Goal: Task Accomplishment & Management: Manage account settings

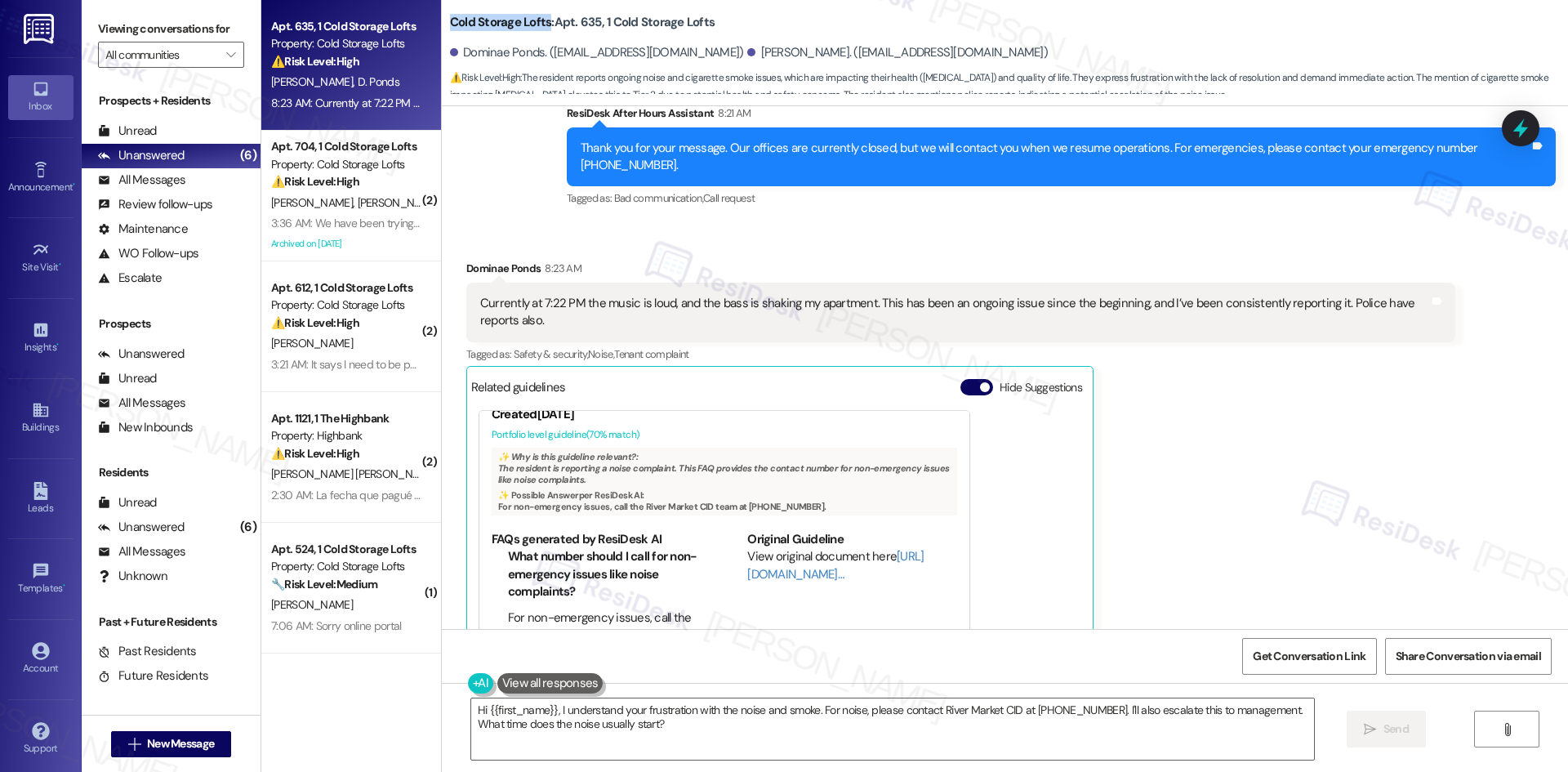
scroll to position [2221, 0]
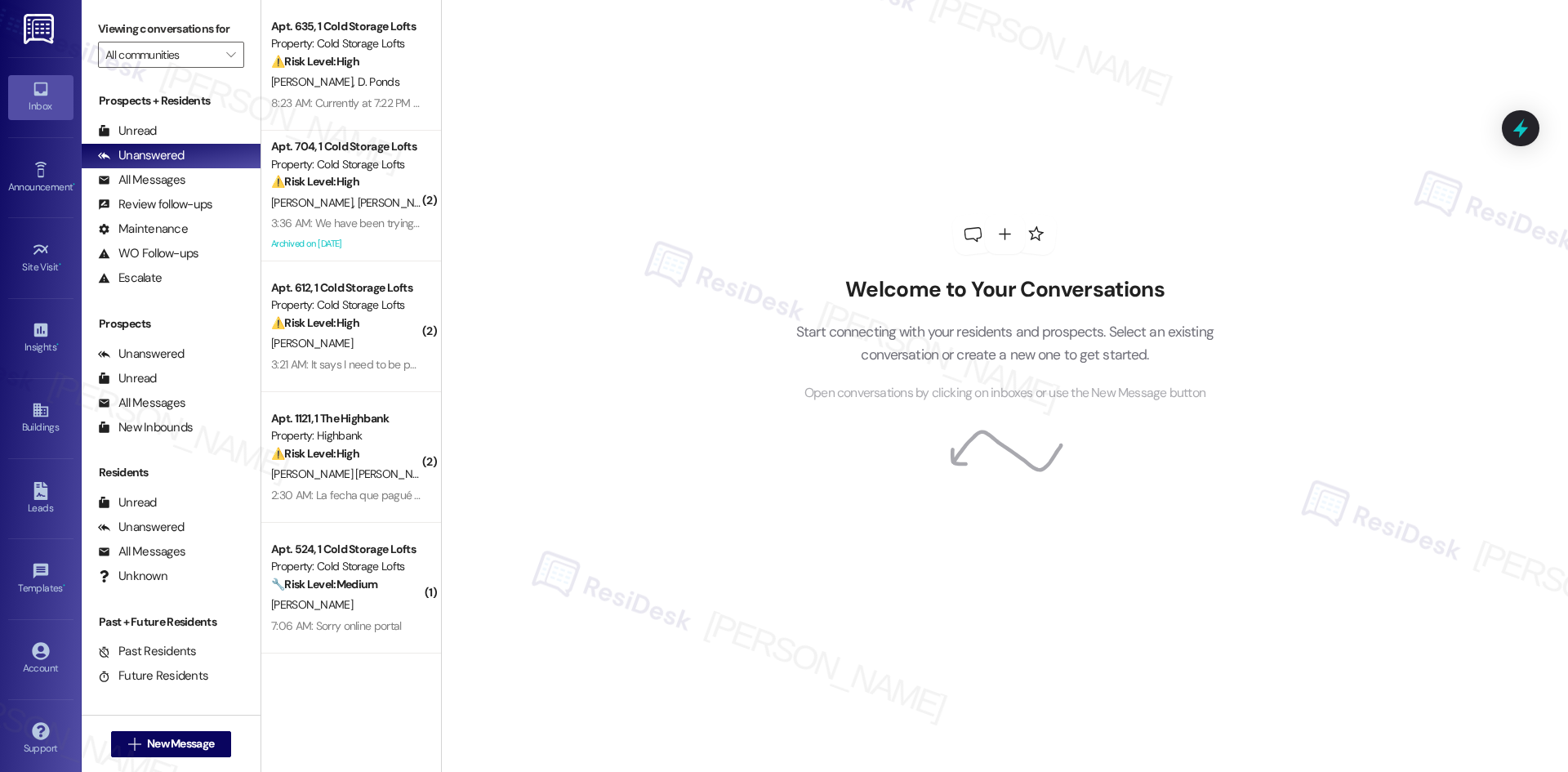
scroll to position [11, 0]
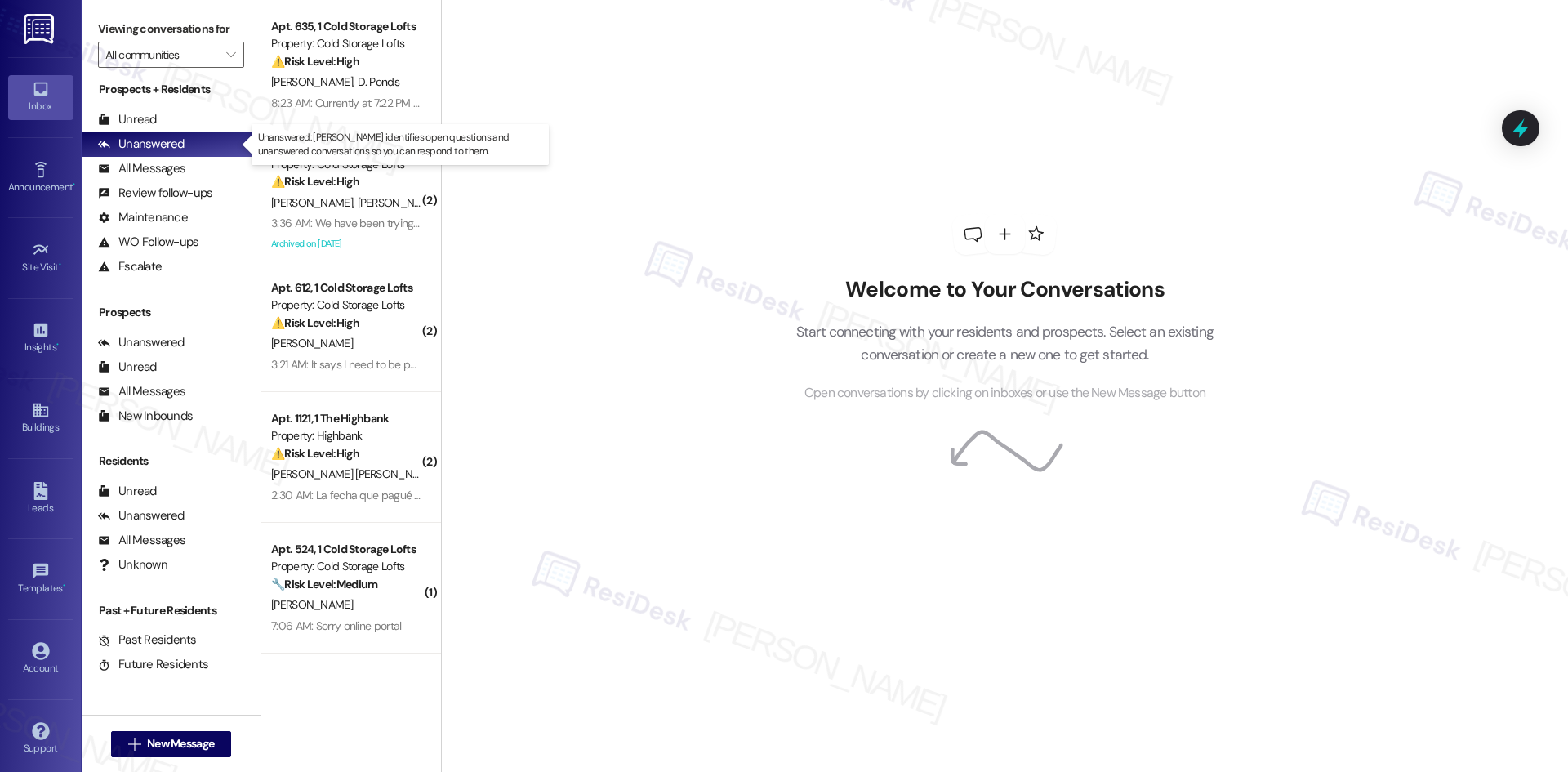
click at [145, 140] on div "Unanswered" at bounding box center [140, 144] width 86 height 17
click at [226, 55] on icon "" at bounding box center [230, 54] width 9 height 13
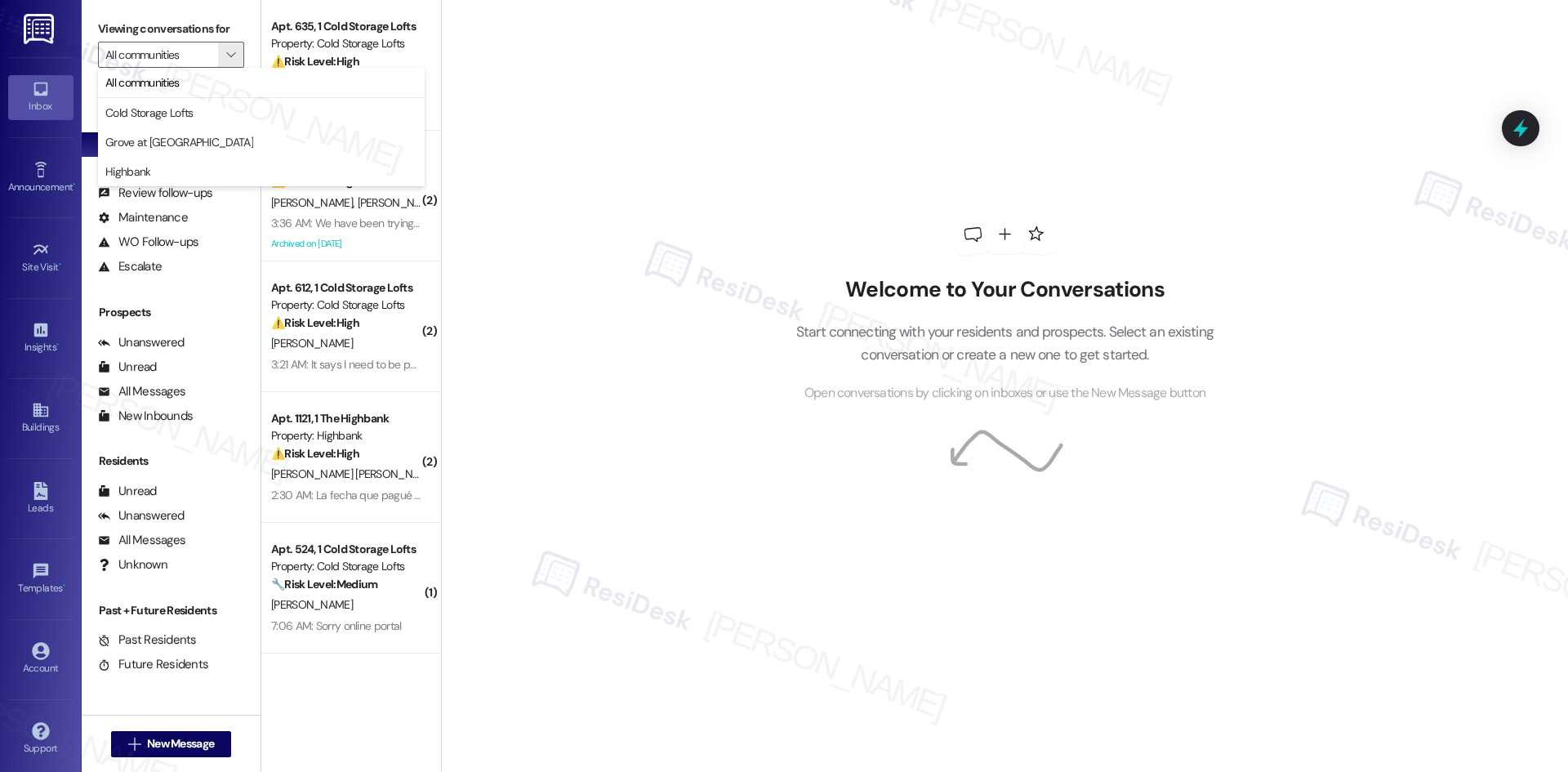
click at [580, 133] on div "Welcome to Your Conversations Start connecting with your residents and prospect…" at bounding box center [1004, 386] width 1127 height 772
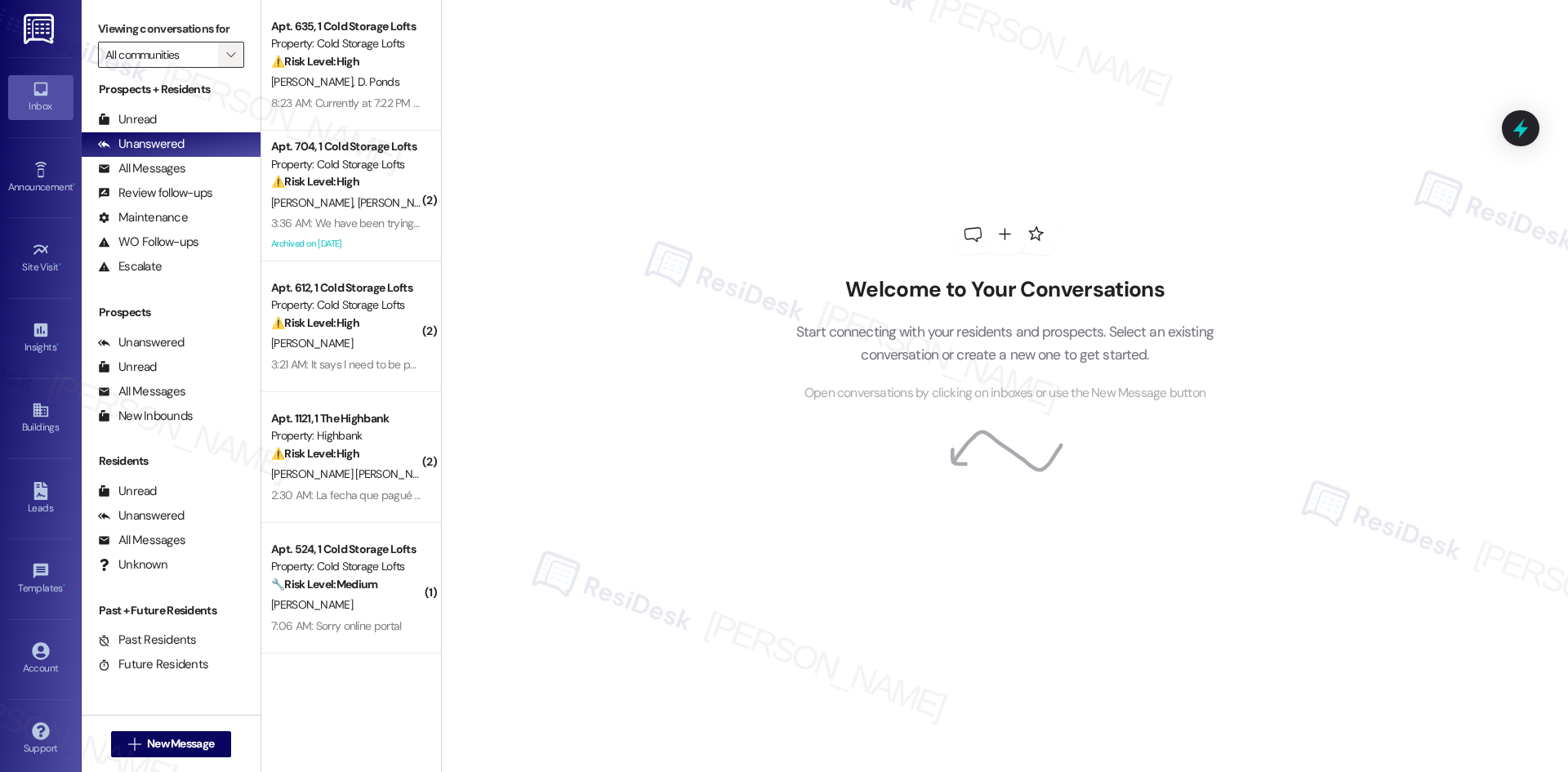
click at [223, 45] on span "" at bounding box center [231, 55] width 16 height 26
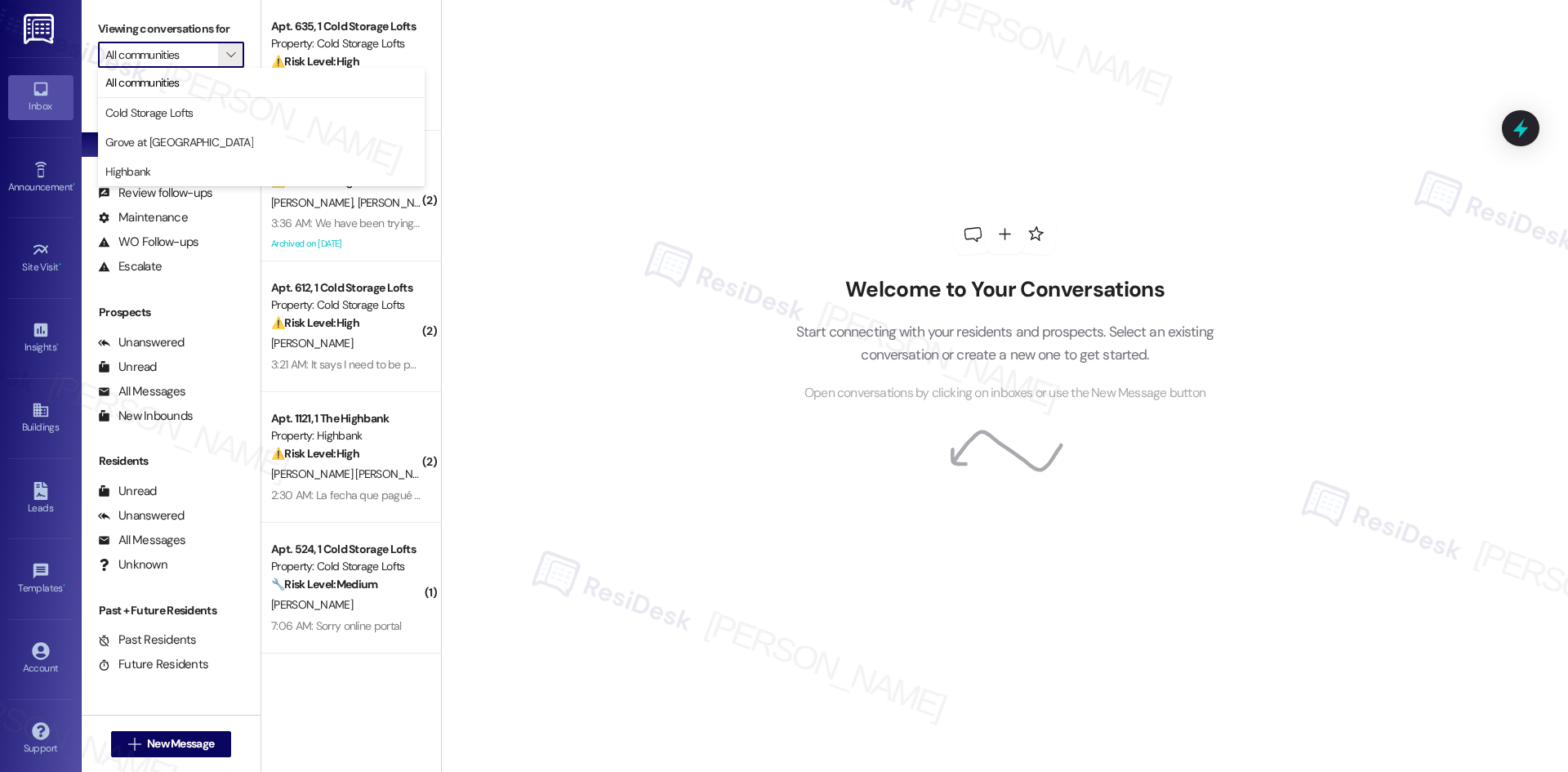
click at [714, 99] on div "Welcome to Your Conversations Start connecting with your residents and prospect…" at bounding box center [1004, 386] width 1127 height 772
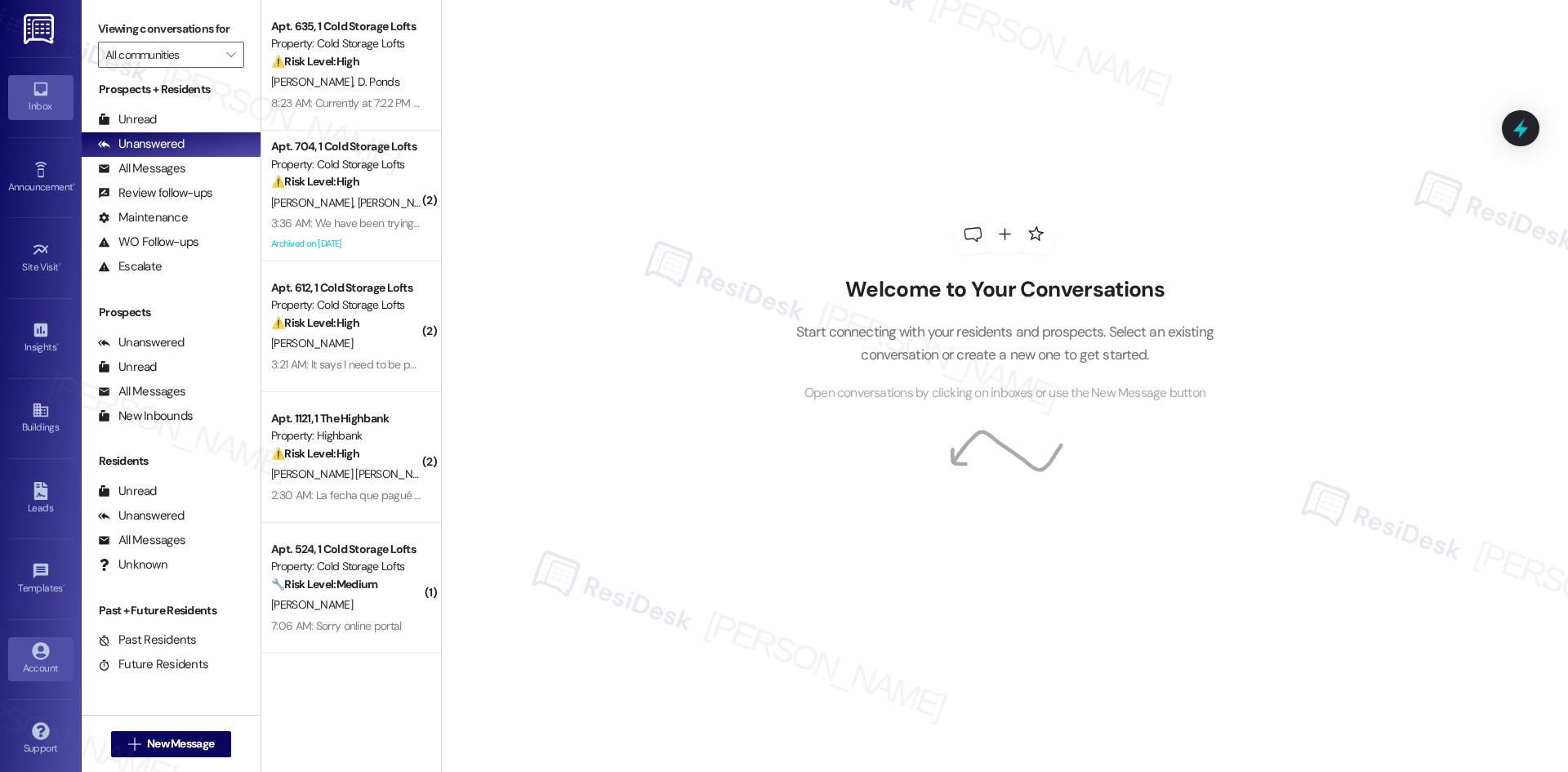
click at [45, 656] on icon at bounding box center [41, 651] width 17 height 17
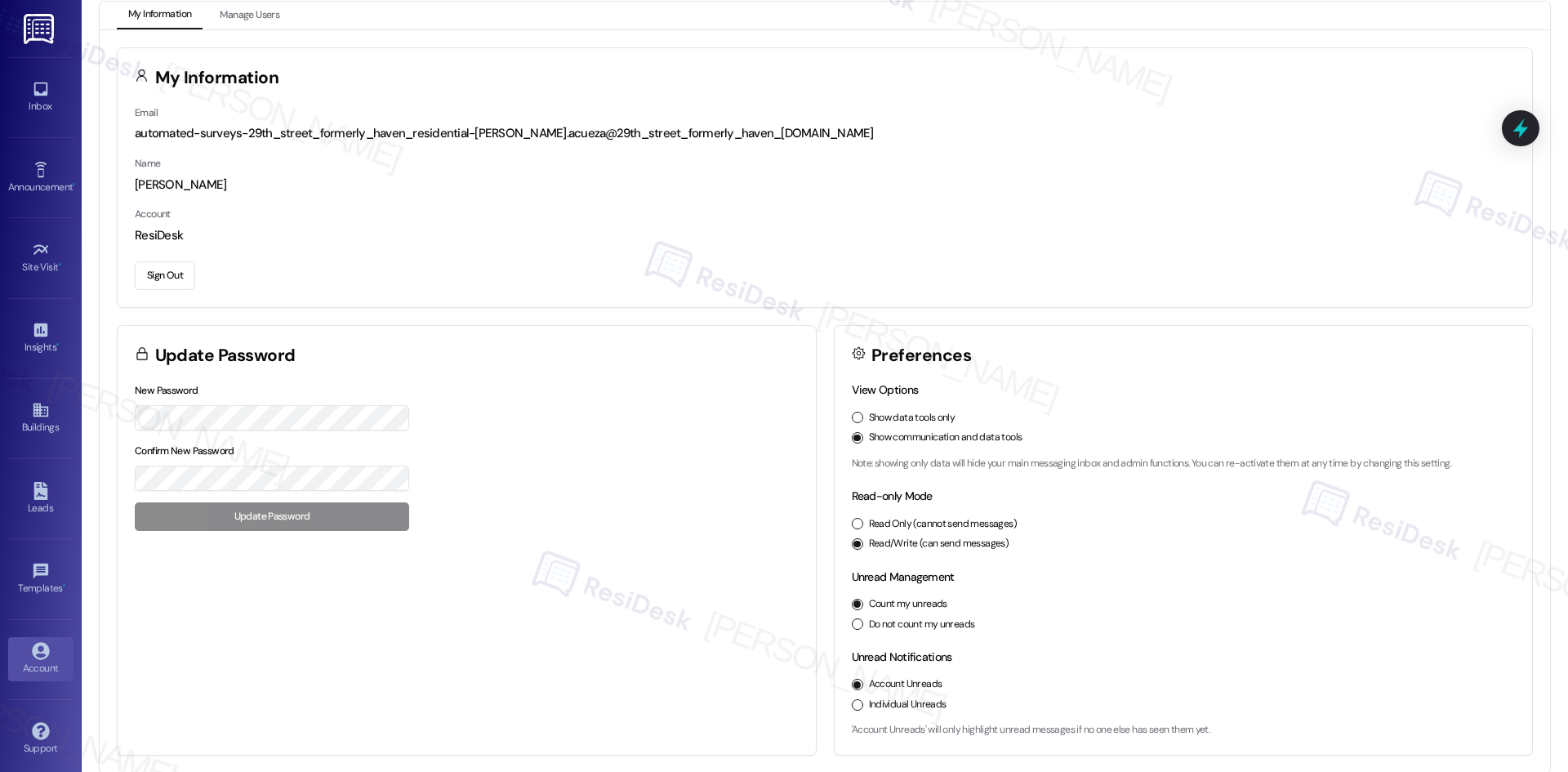
scroll to position [18, 0]
click at [168, 270] on button "Sign Out" at bounding box center [164, 274] width 60 height 29
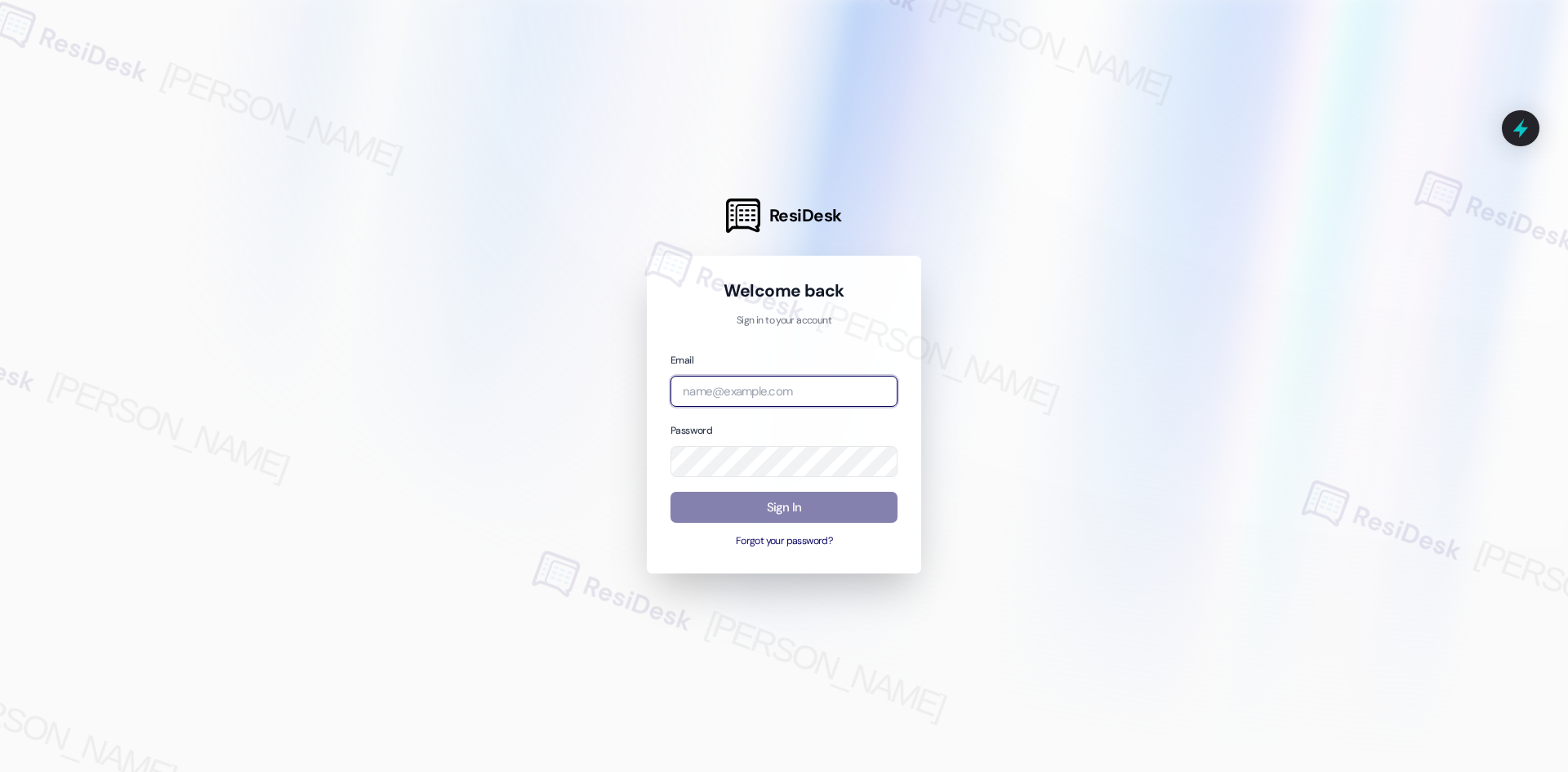
click at [782, 386] on input "email" at bounding box center [784, 392] width 227 height 32
click at [0, 771] on com-1password-button at bounding box center [0, 772] width 0 height 0
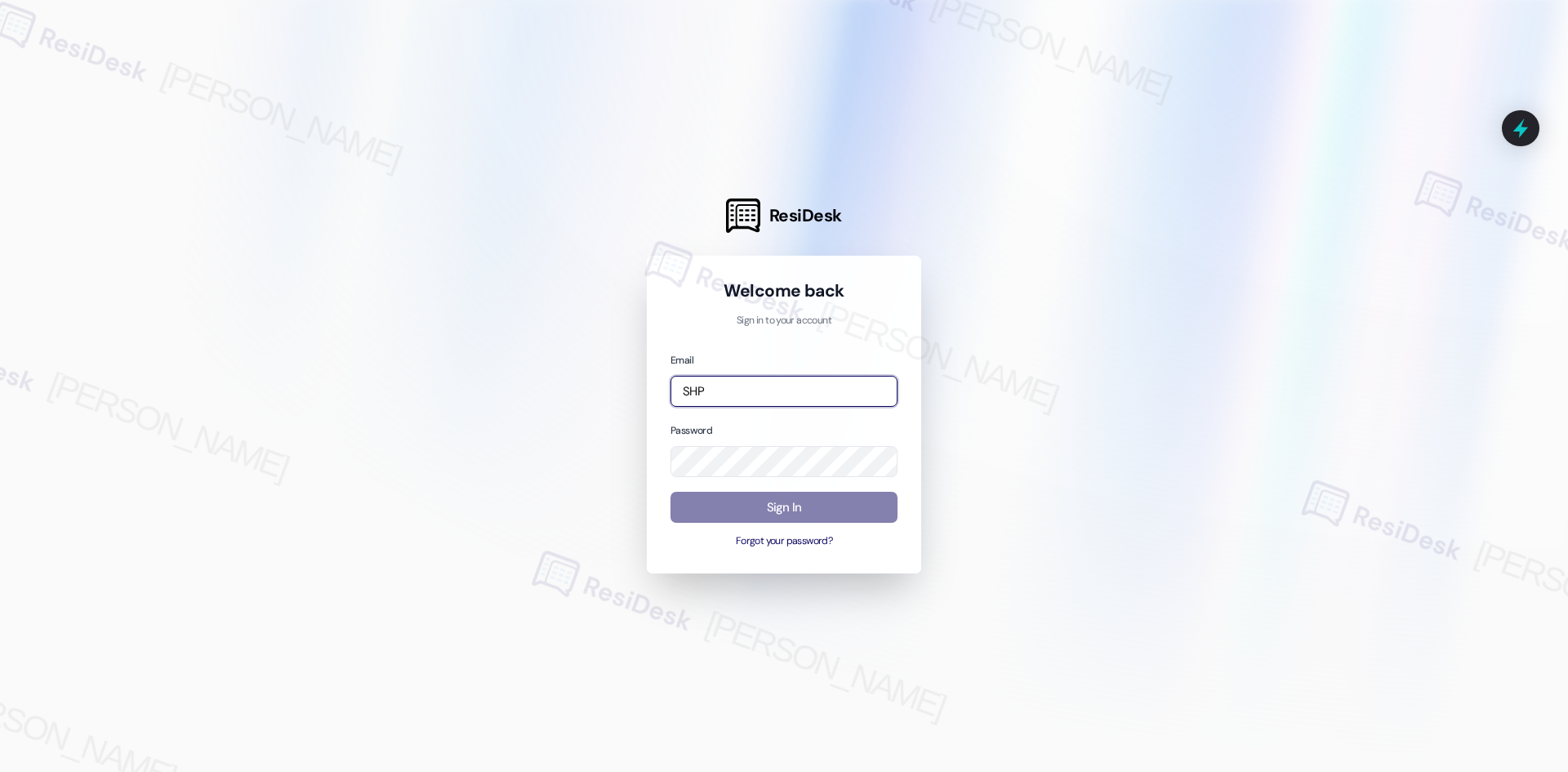
drag, startPoint x: 730, startPoint y: 386, endPoint x: 588, endPoint y: 360, distance: 144.4
click at [695, 381] on input "SHP" at bounding box center [784, 392] width 227 height 32
click at [588, 360] on div "ResiDesk Welcome back Sign in to your account Email SHP Password Sign In Forgot…" at bounding box center [784, 386] width 1568 height 772
click at [782, 385] on input "SHP" at bounding box center [784, 392] width 227 height 32
type input "S"
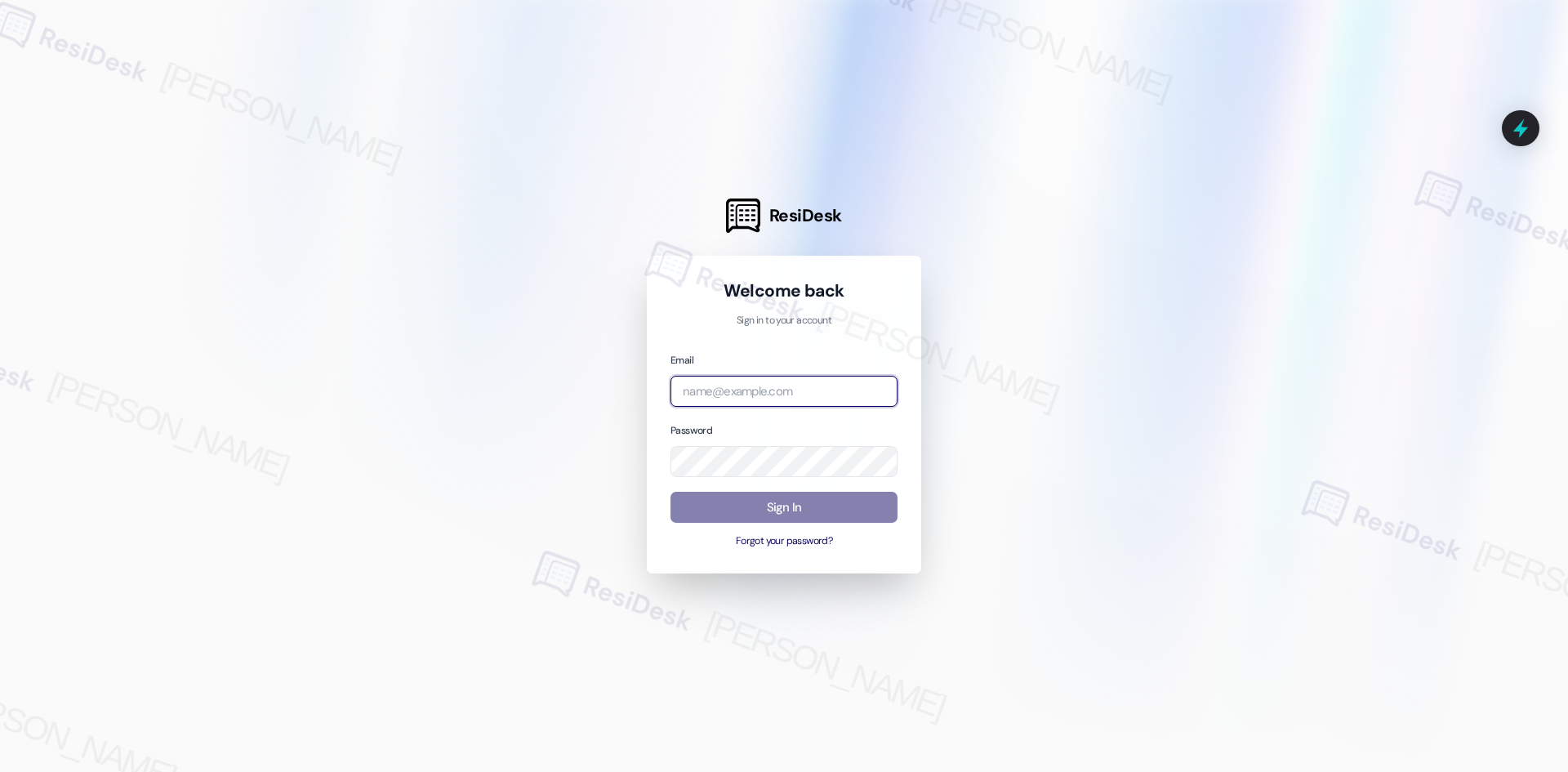
click at [0, 771] on com-1password-button at bounding box center [0, 772] width 0 height 0
click at [774, 387] on input "email" at bounding box center [784, 392] width 227 height 32
click at [0, 771] on com-1password-button at bounding box center [0, 772] width 0 height 0
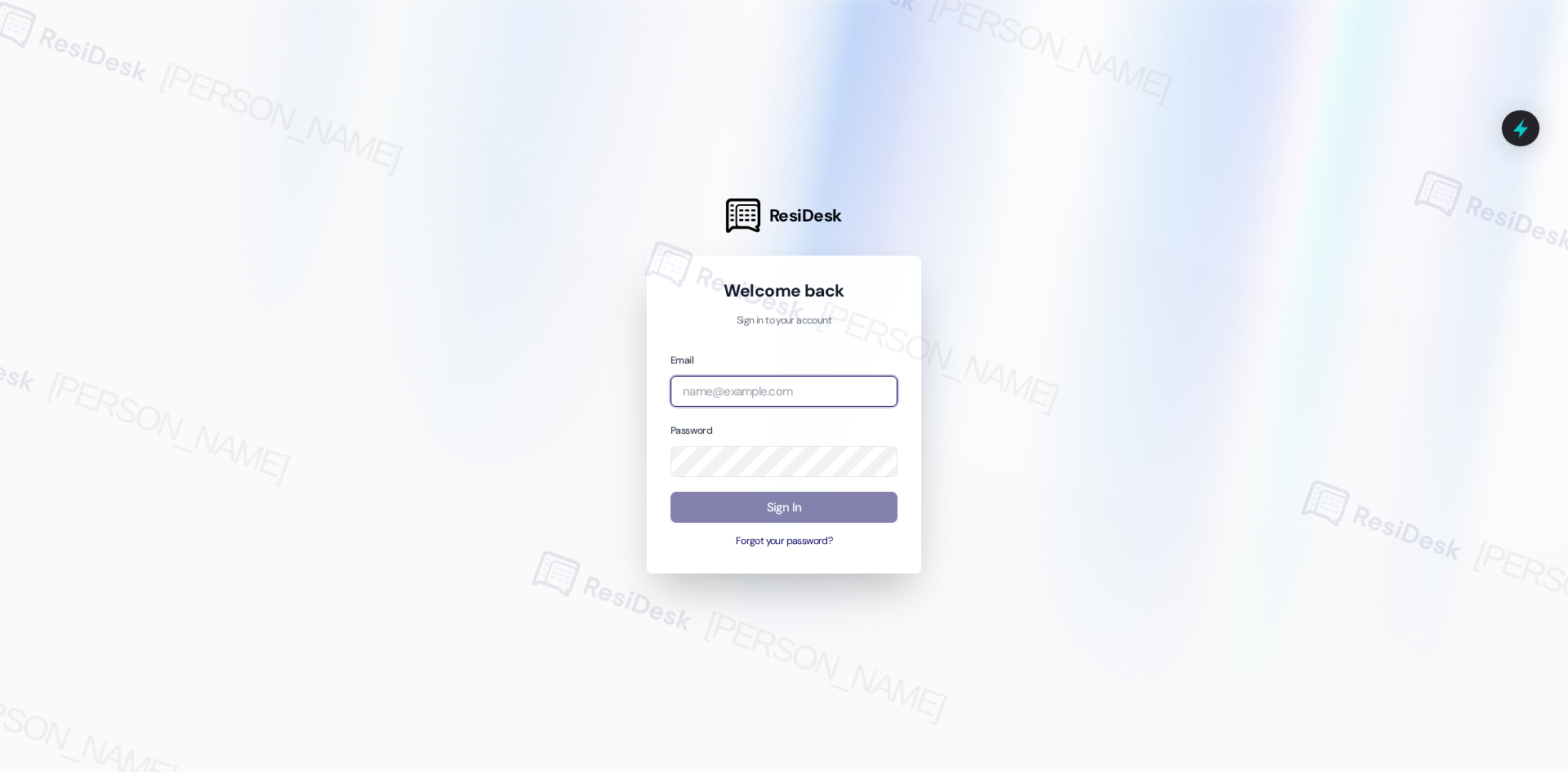
click at [0, 771] on com-1password-button at bounding box center [0, 772] width 0 height 0
click at [741, 380] on input "email" at bounding box center [784, 392] width 227 height 32
click at [825, 386] on input "email" at bounding box center [784, 392] width 227 height 32
click at [0, 771] on com-1password-button at bounding box center [0, 772] width 0 height 0
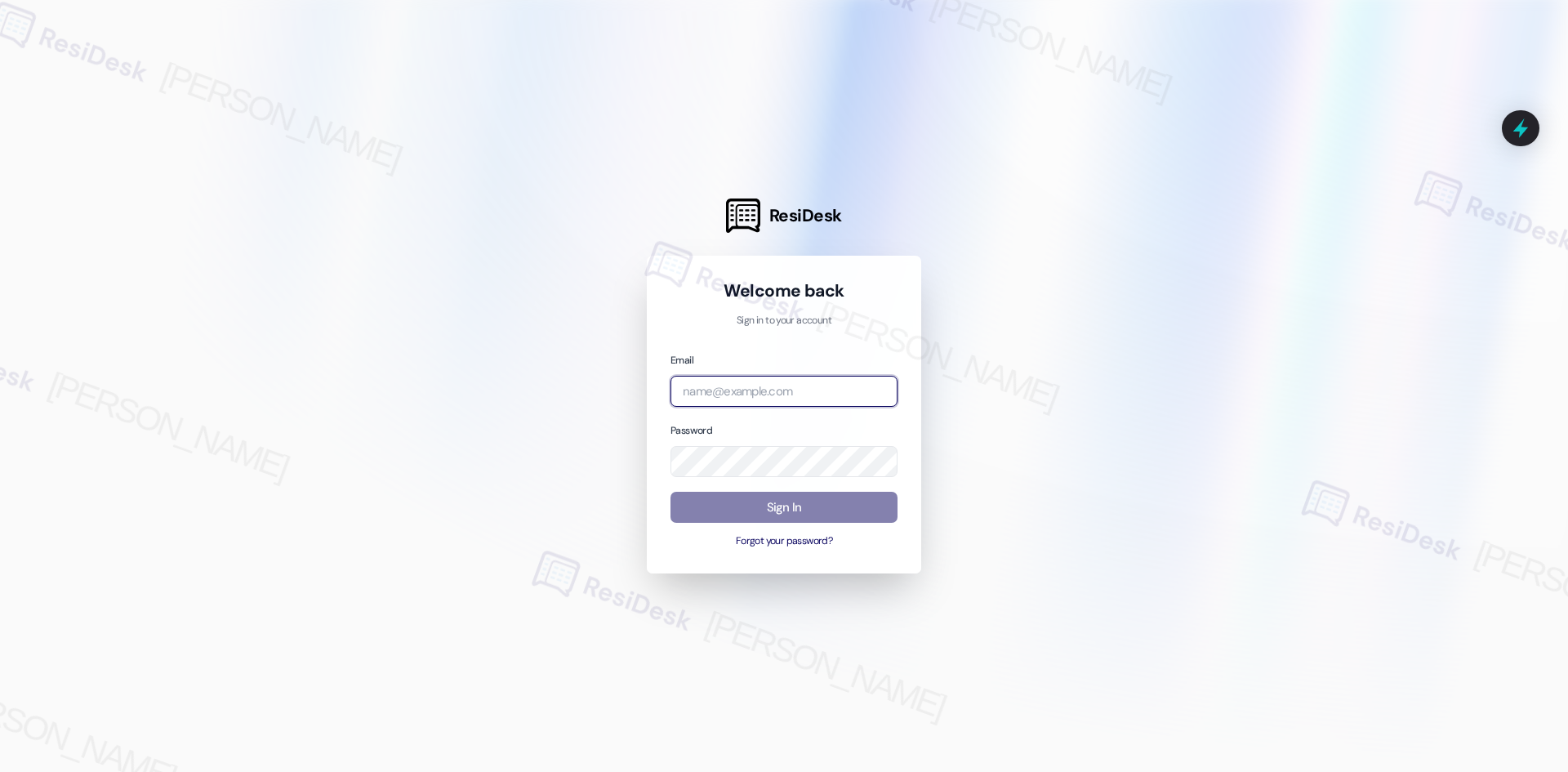
click at [0, 771] on com-1password-button at bounding box center [0, 772] width 0 height 0
click at [797, 390] on input "email" at bounding box center [784, 392] width 227 height 32
click at [0, 771] on com-1password-button at bounding box center [0, 772] width 0 height 0
click at [777, 391] on input "email" at bounding box center [784, 392] width 227 height 32
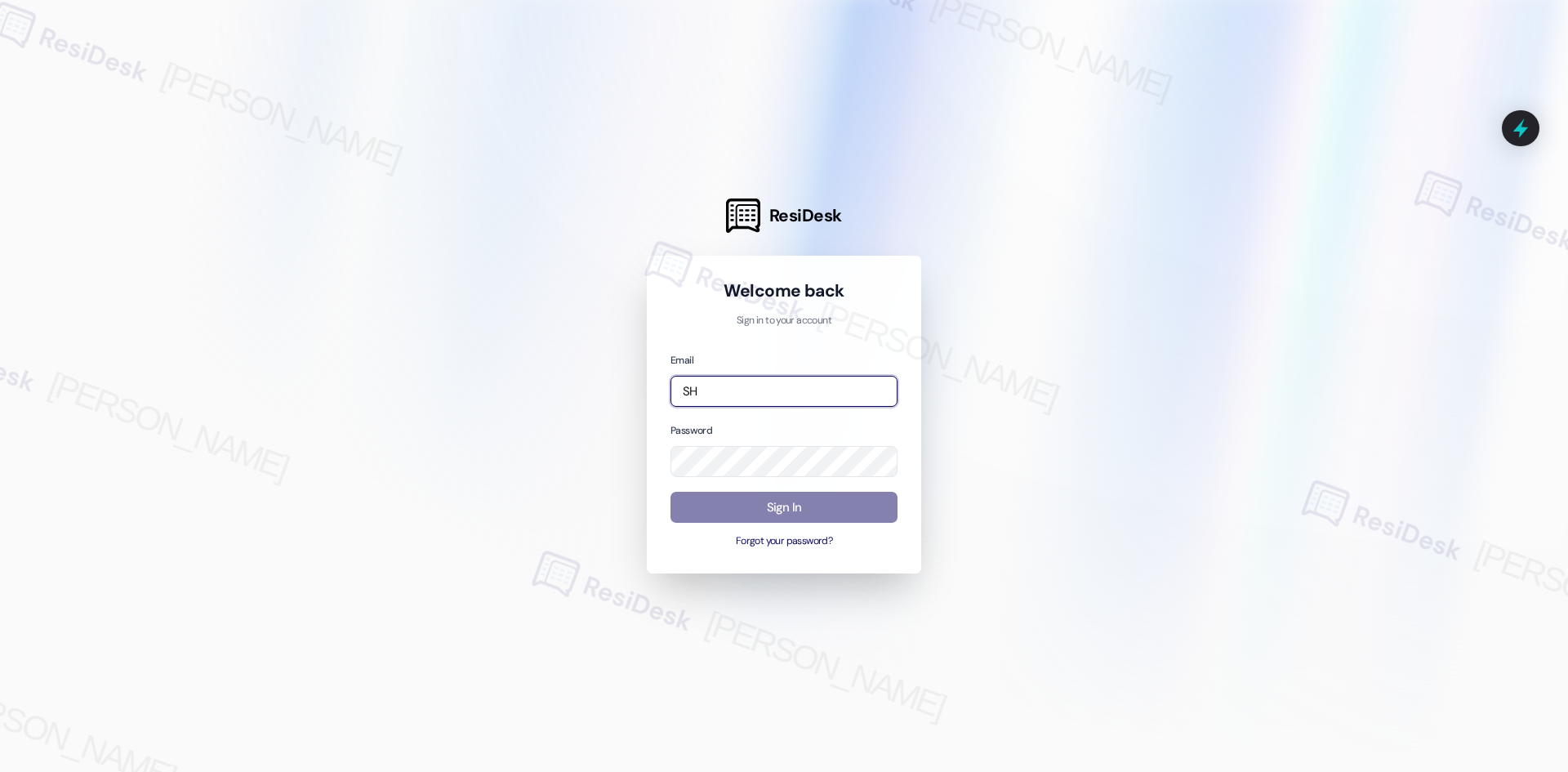
type input "SHP"
click at [0, 771] on com-1password-button at bounding box center [0, 772] width 0 height 0
click at [775, 387] on input "SHP" at bounding box center [784, 392] width 227 height 32
click at [0, 771] on com-1password-button at bounding box center [0, 772] width 0 height 0
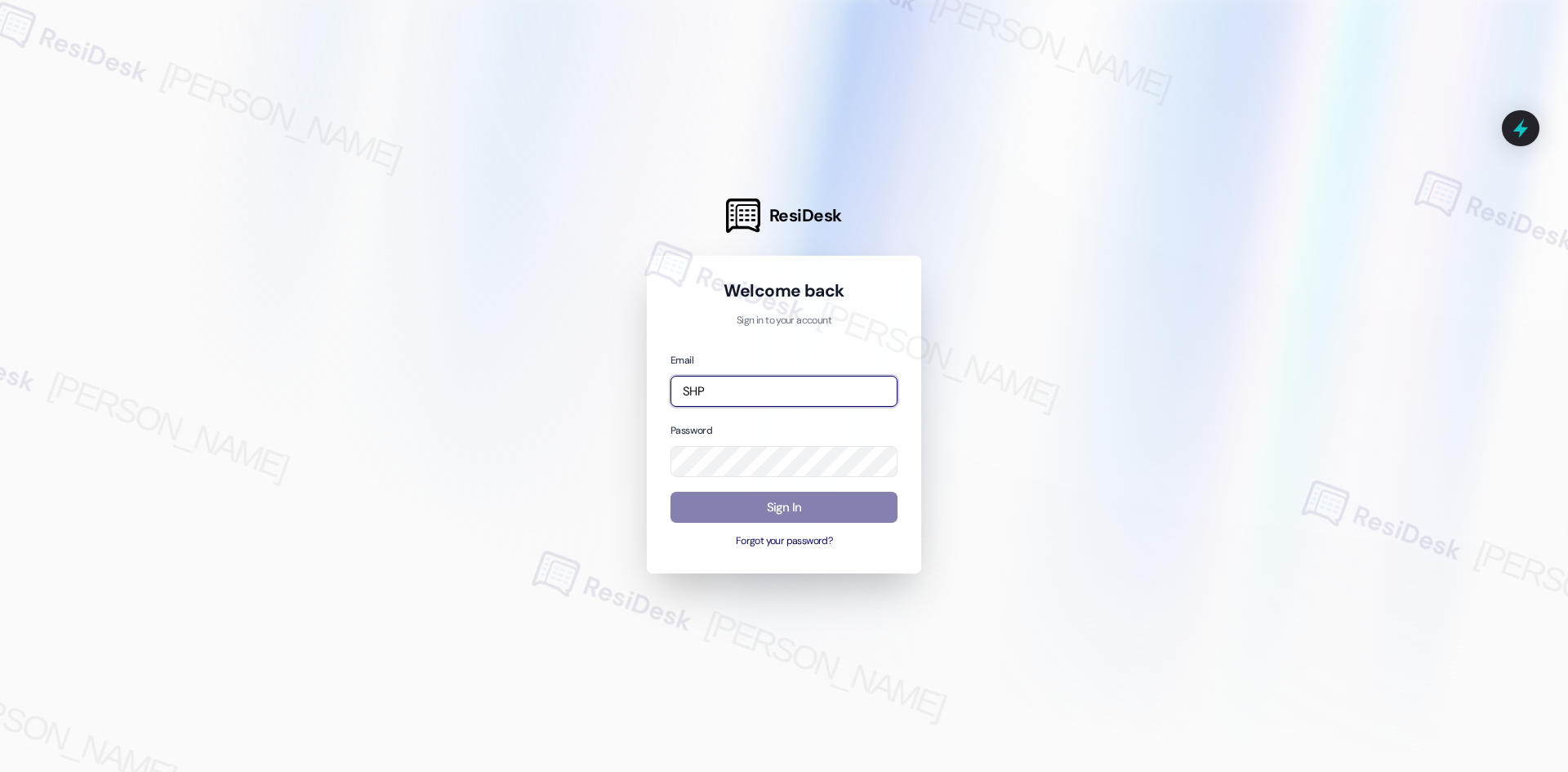
drag, startPoint x: 762, startPoint y: 397, endPoint x: 684, endPoint y: 388, distance: 78.5
click at [684, 388] on input "SHP" at bounding box center [784, 392] width 227 height 32
click at [828, 393] on input "email" at bounding box center [784, 392] width 227 height 32
click at [763, 394] on input "SHP" at bounding box center [784, 392] width 227 height 32
drag, startPoint x: 754, startPoint y: 390, endPoint x: 668, endPoint y: 374, distance: 87.5
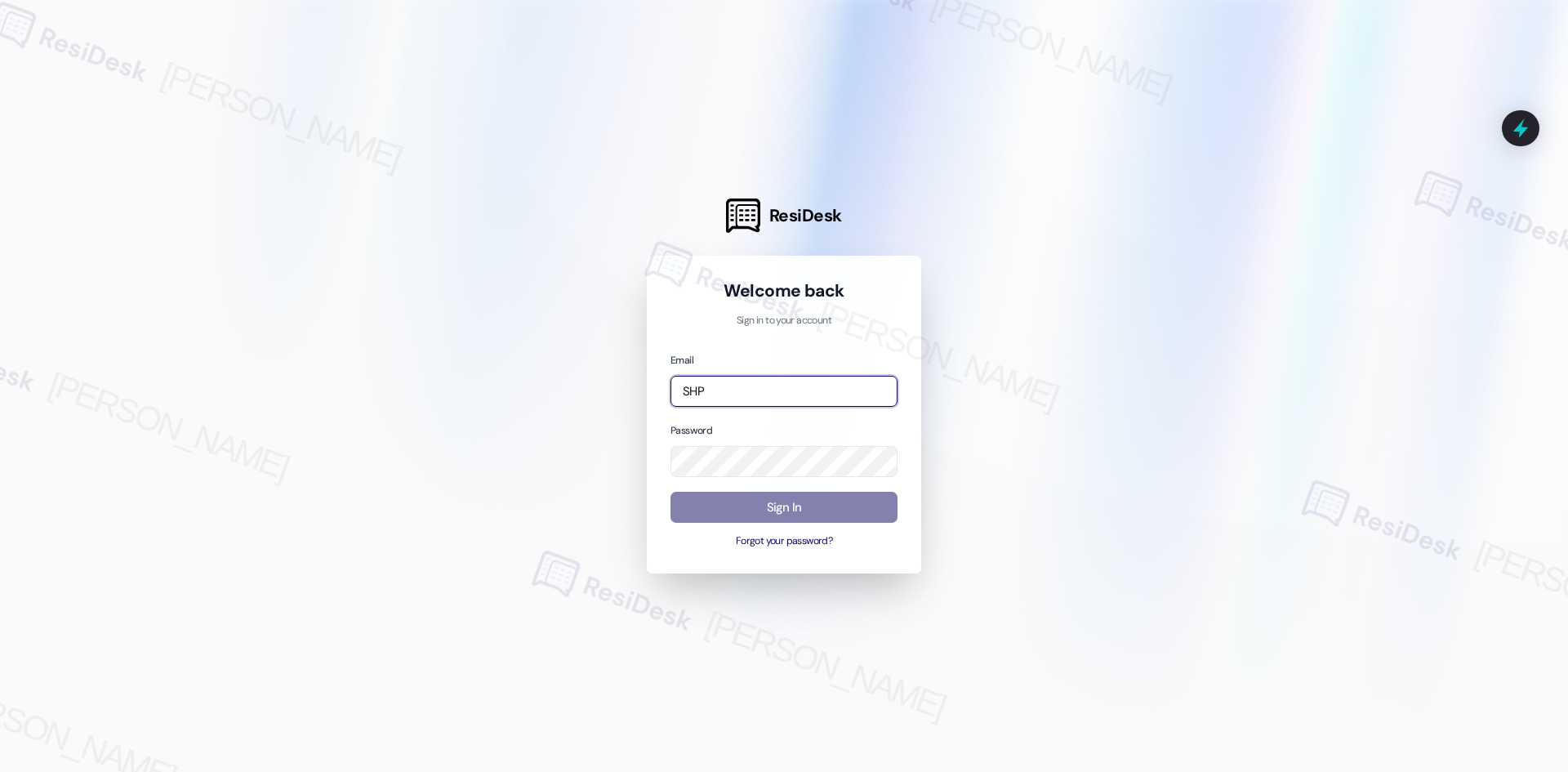
click at [668, 374] on div "Welcome back Sign in to your account Email SHP Password Sign In Forgot your pas…" at bounding box center [784, 414] width 275 height 318
click at [738, 398] on input "[PERSON_NAME]" at bounding box center [784, 392] width 227 height 32
click at [0, 771] on com-1password-button at bounding box center [0, 772] width 0 height 0
click at [741, 386] on input "[PERSON_NAME]" at bounding box center [784, 392] width 227 height 32
click at [0, 771] on com-1password-button at bounding box center [0, 772] width 0 height 0
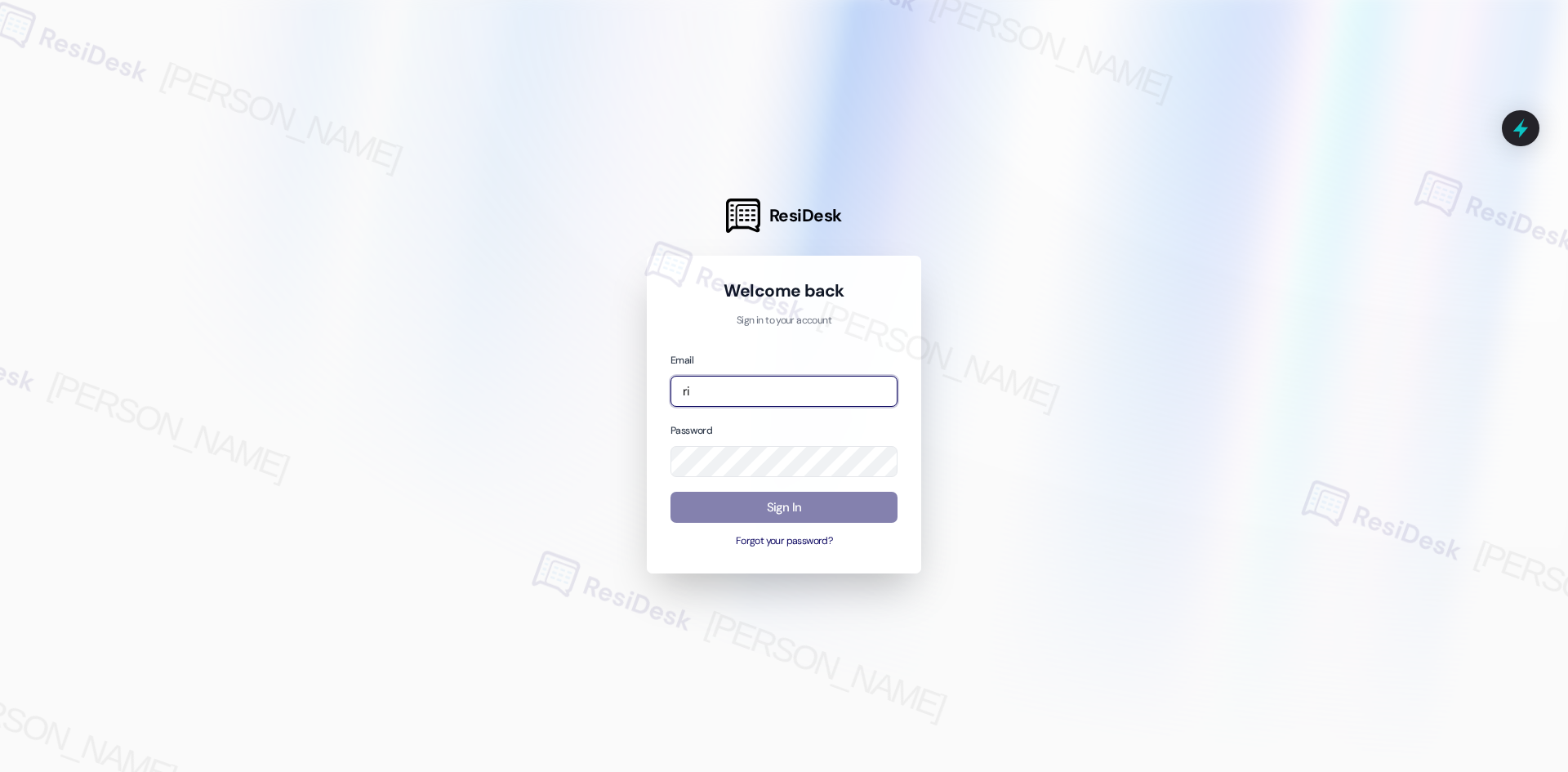
type input "r"
click at [919, 406] on div "Welcome back Sign in to your account Email Password Sign In Forgot your passwor…" at bounding box center [784, 414] width 275 height 318
click at [811, 392] on input "email" at bounding box center [784, 392] width 227 height 32
click at [0, 771] on com-1password-button at bounding box center [0, 772] width 0 height 0
click at [752, 381] on input "email" at bounding box center [784, 392] width 227 height 32
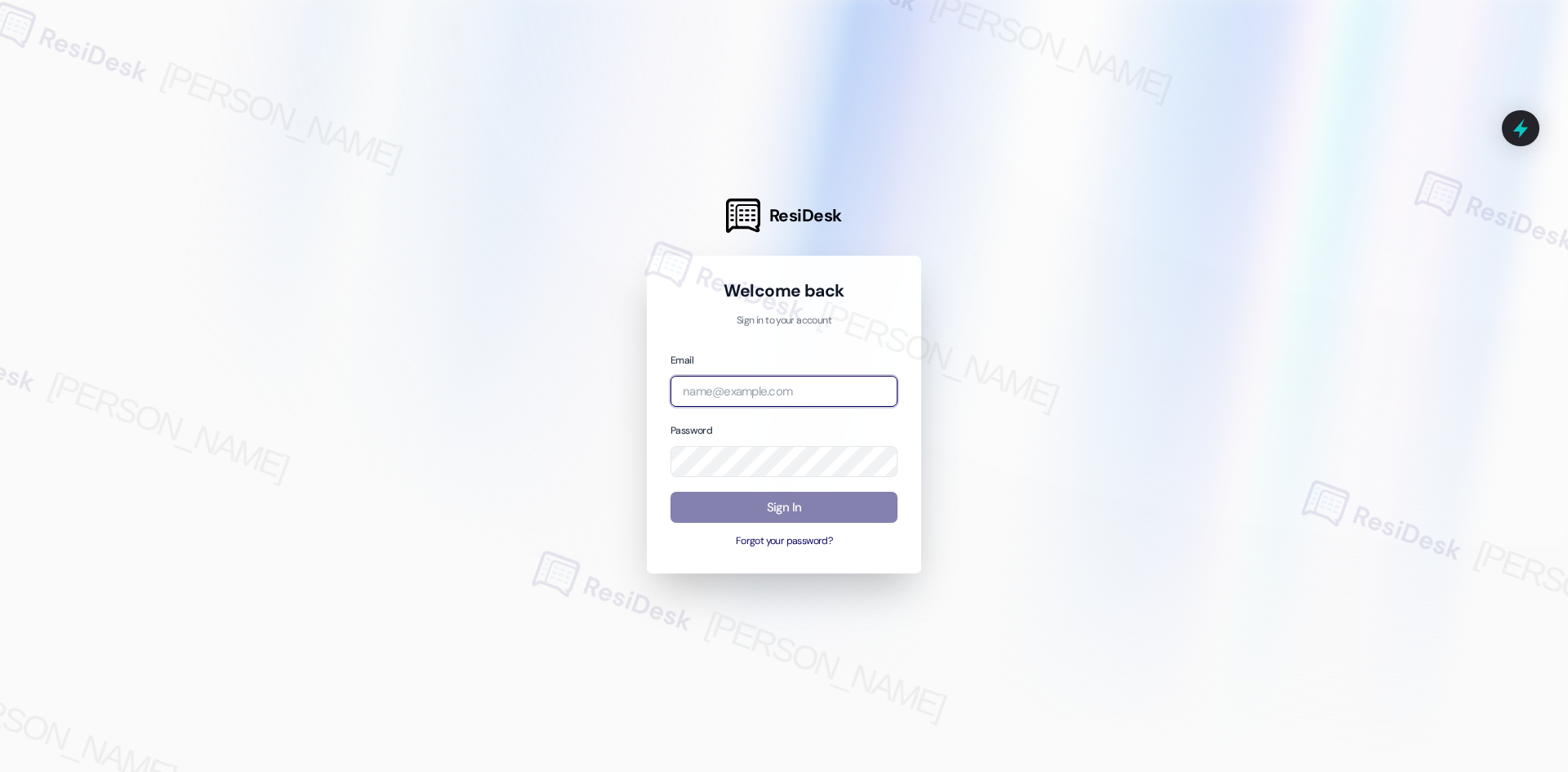
click at [819, 386] on input "email" at bounding box center [784, 392] width 227 height 32
click at [0, 771] on com-1password-button at bounding box center [0, 772] width 0 height 0
click at [698, 386] on input "email" at bounding box center [784, 392] width 227 height 32
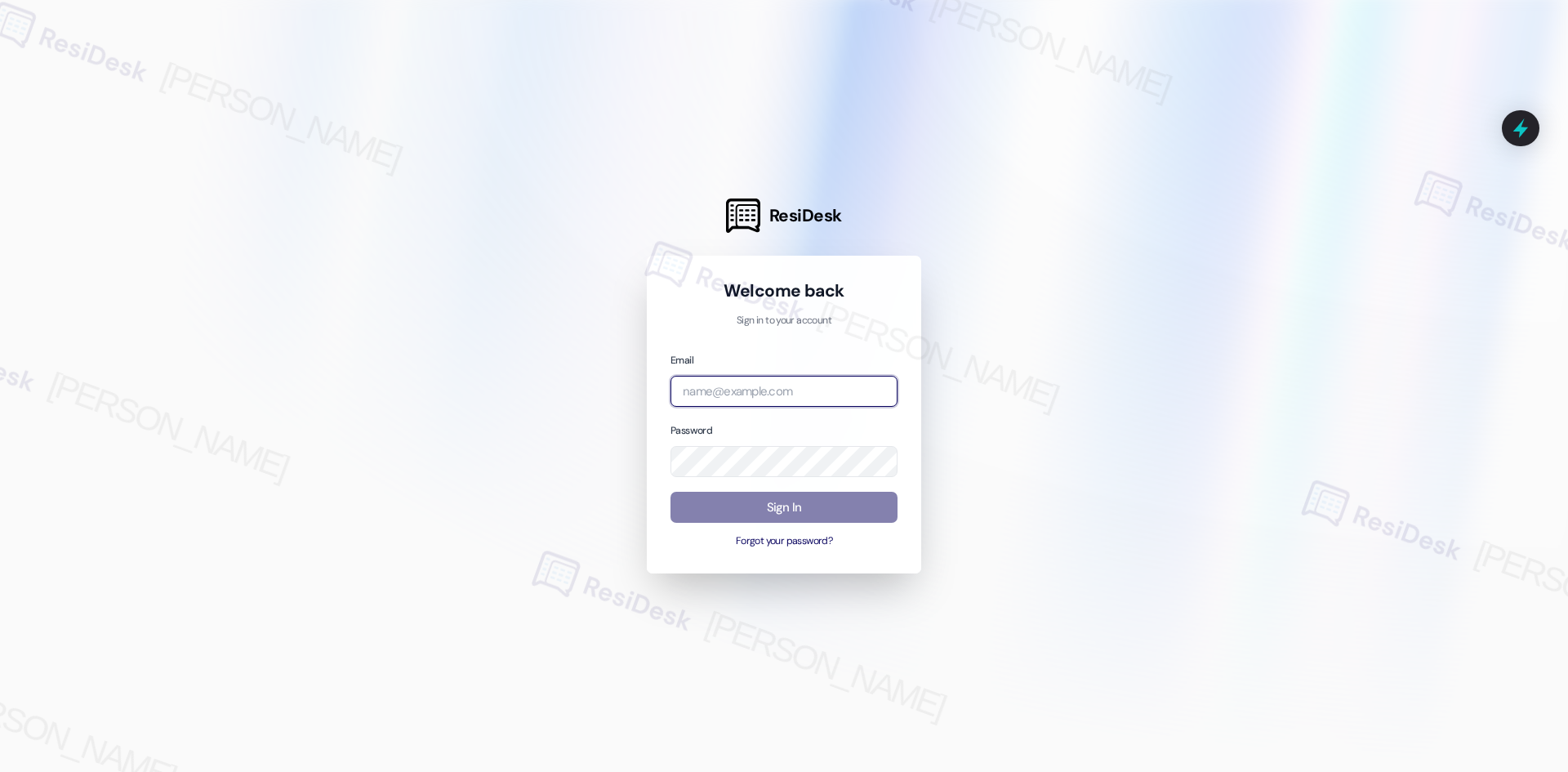
paste input "[EMAIL_ADDRESS][PERSON_NAME][DOMAIN_NAME]"
type input "[EMAIL_ADDRESS][PERSON_NAME][DOMAIN_NAME]"
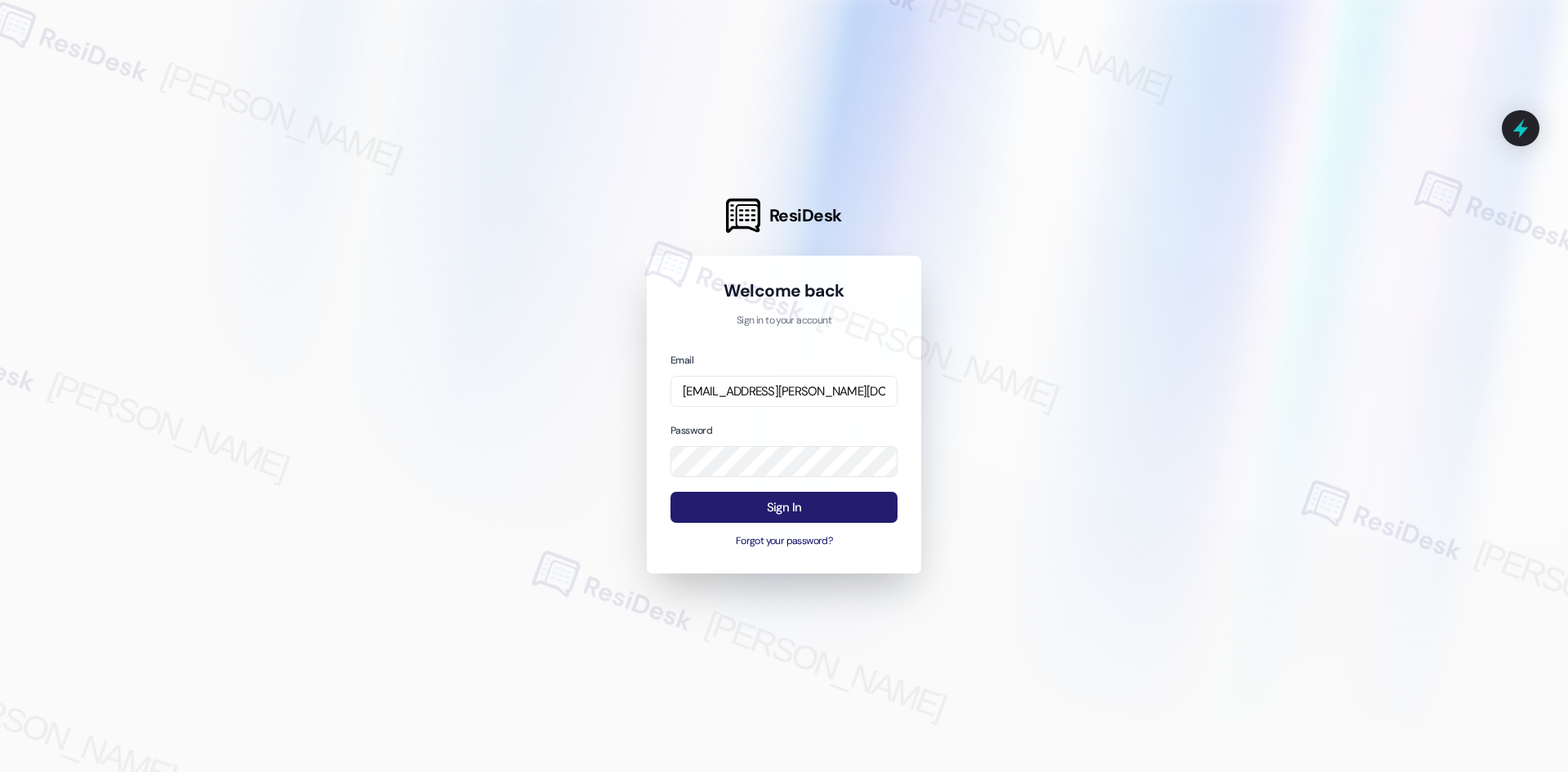
click at [816, 503] on button "Sign In" at bounding box center [784, 508] width 227 height 32
click at [0, 771] on com-1password-button at bounding box center [0, 772] width 0 height 0
click at [810, 508] on button "Sign In" at bounding box center [784, 508] width 227 height 32
click at [662, 454] on div "Welcome back Sign in to your account Email [EMAIL_ADDRESS][PERSON_NAME][DOMAIN_…" at bounding box center [784, 414] width 275 height 318
click at [661, 454] on div "Welcome back Sign in to your account Email [EMAIL_ADDRESS][PERSON_NAME][DOMAIN_…" at bounding box center [784, 414] width 275 height 318
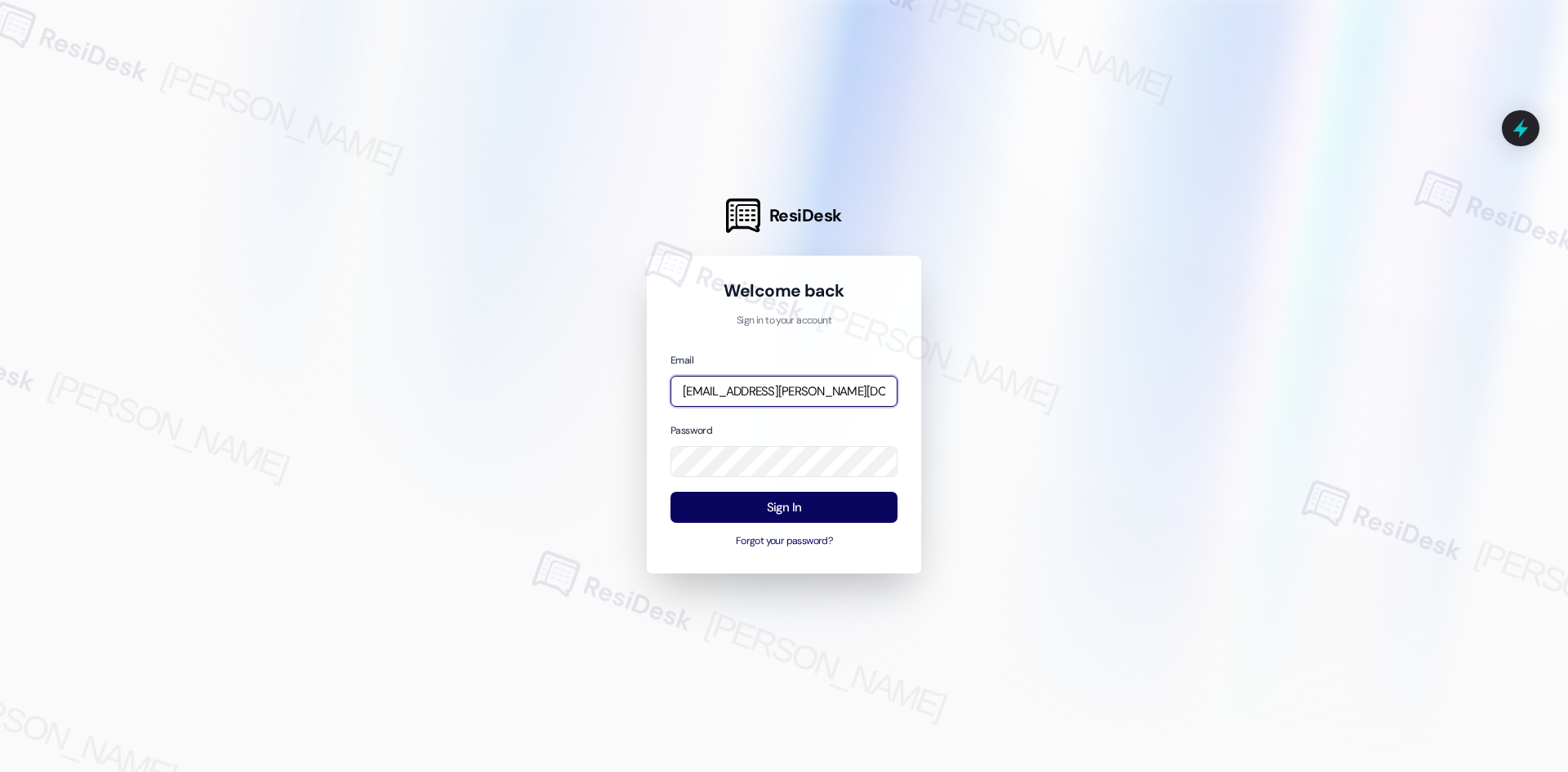
click at [825, 388] on input "[EMAIL_ADDRESS][PERSON_NAME][DOMAIN_NAME]" at bounding box center [784, 392] width 227 height 32
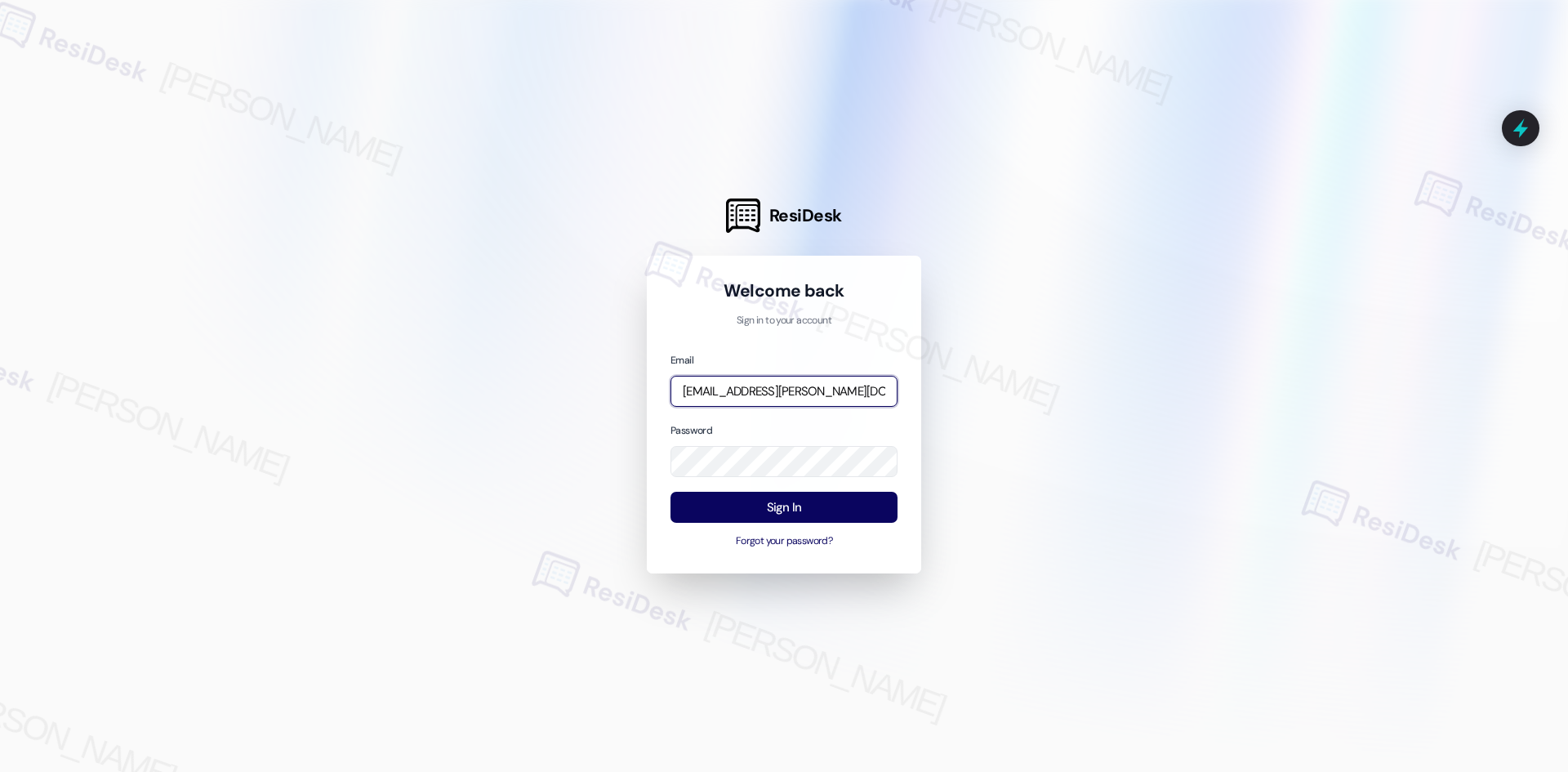
click at [825, 388] on input "[EMAIL_ADDRESS][PERSON_NAME][DOMAIN_NAME]" at bounding box center [784, 392] width 227 height 32
paste input "[EMAIL_ADDRESS][PERSON_NAME][DOMAIN_NAME]"
type input "[EMAIL_ADDRESS][PERSON_NAME][DOMAIN_NAME]"
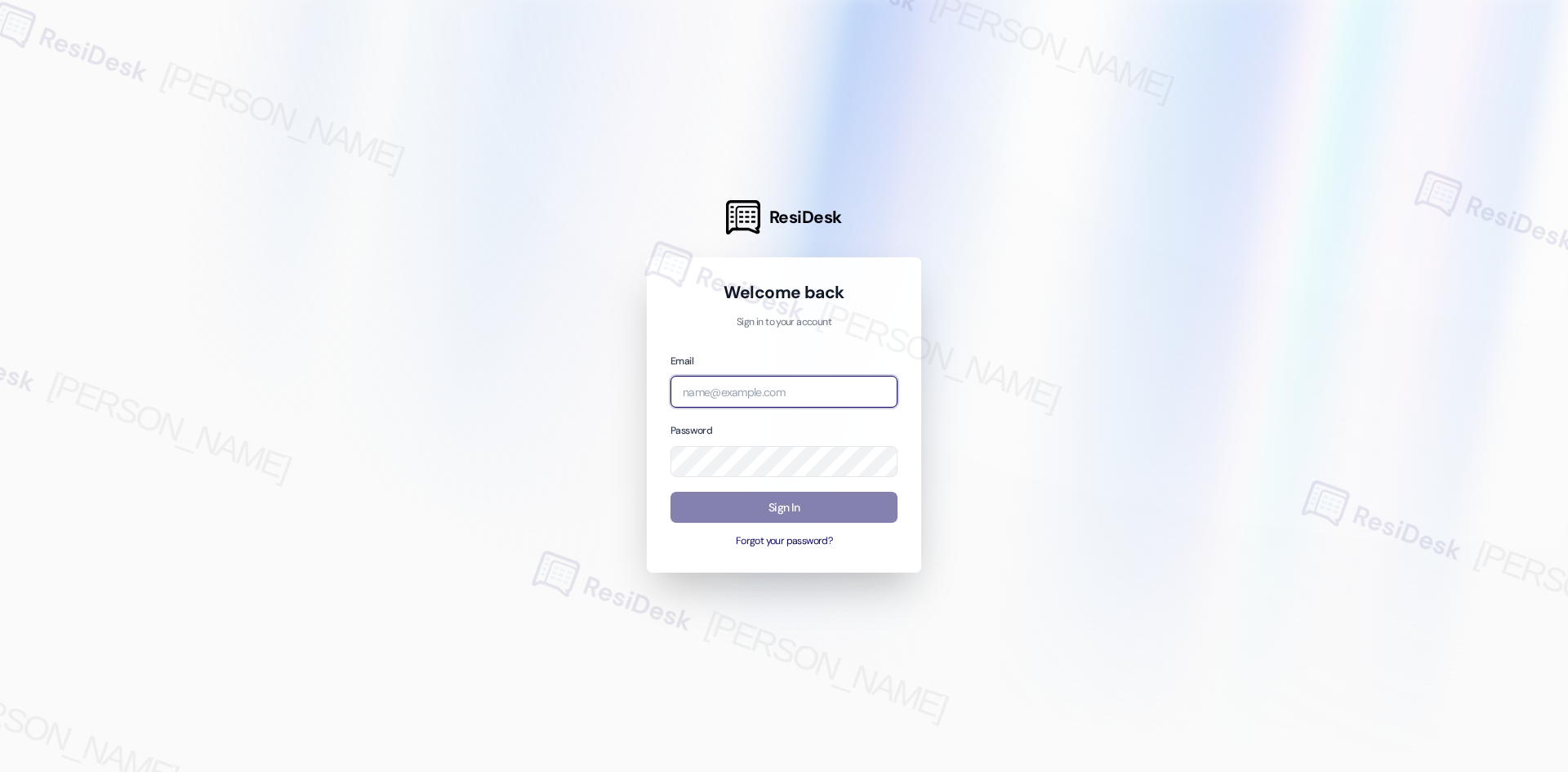
click at [770, 379] on input "email" at bounding box center [784, 392] width 227 height 32
click at [785, 390] on input "email" at bounding box center [784, 392] width 227 height 32
type input "richelle.acueza@theresidesk.com"
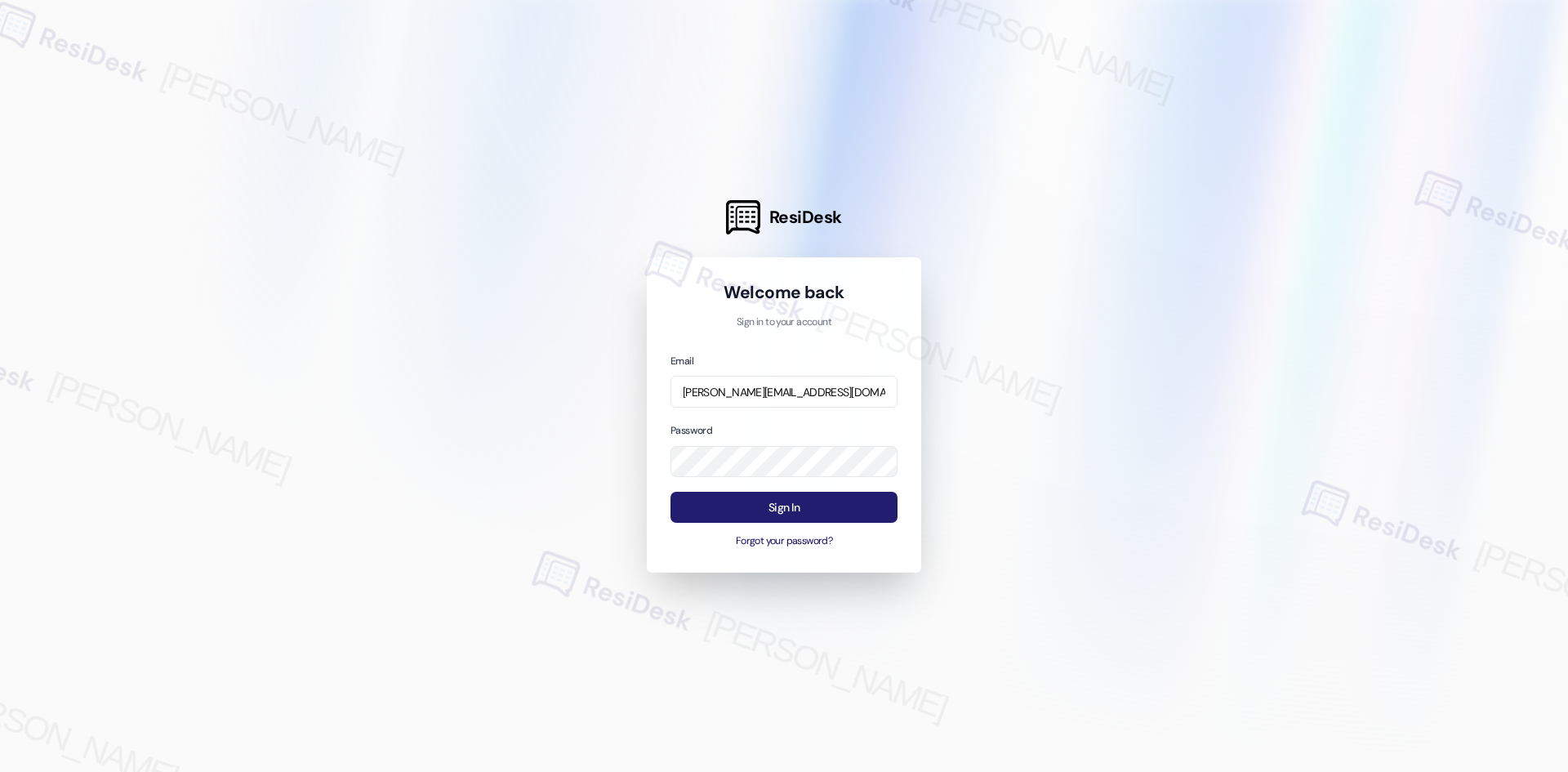
click at [777, 509] on button "Sign In" at bounding box center [784, 508] width 227 height 32
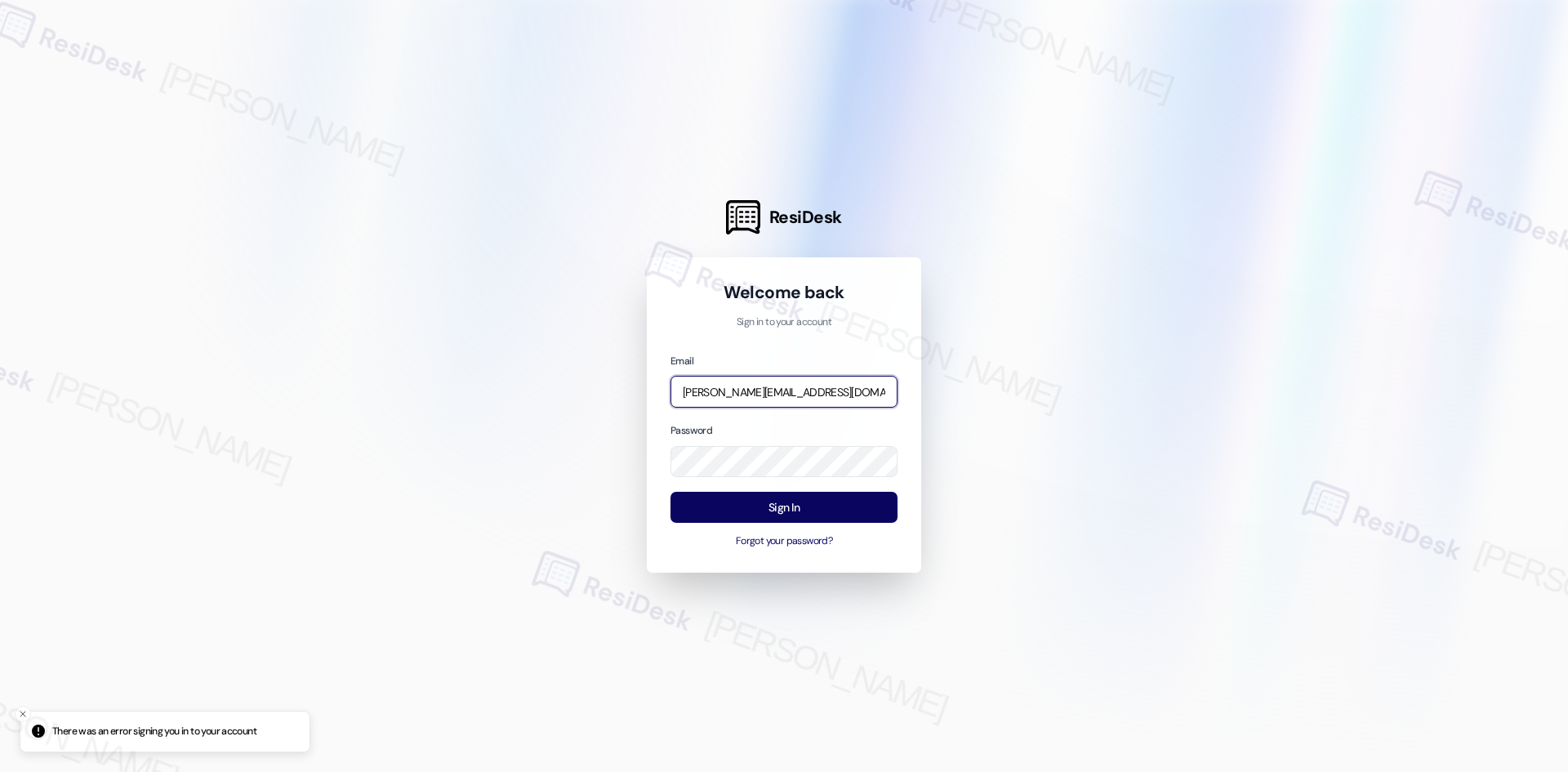
click at [863, 390] on input "richelle.acueza@theresidesk.com" at bounding box center [784, 392] width 227 height 32
click at [961, 440] on div at bounding box center [784, 386] width 1568 height 772
click at [874, 389] on input "richelle.acueza@theresidesk.com" at bounding box center [784, 392] width 227 height 32
